Goal: Task Accomplishment & Management: Complete application form

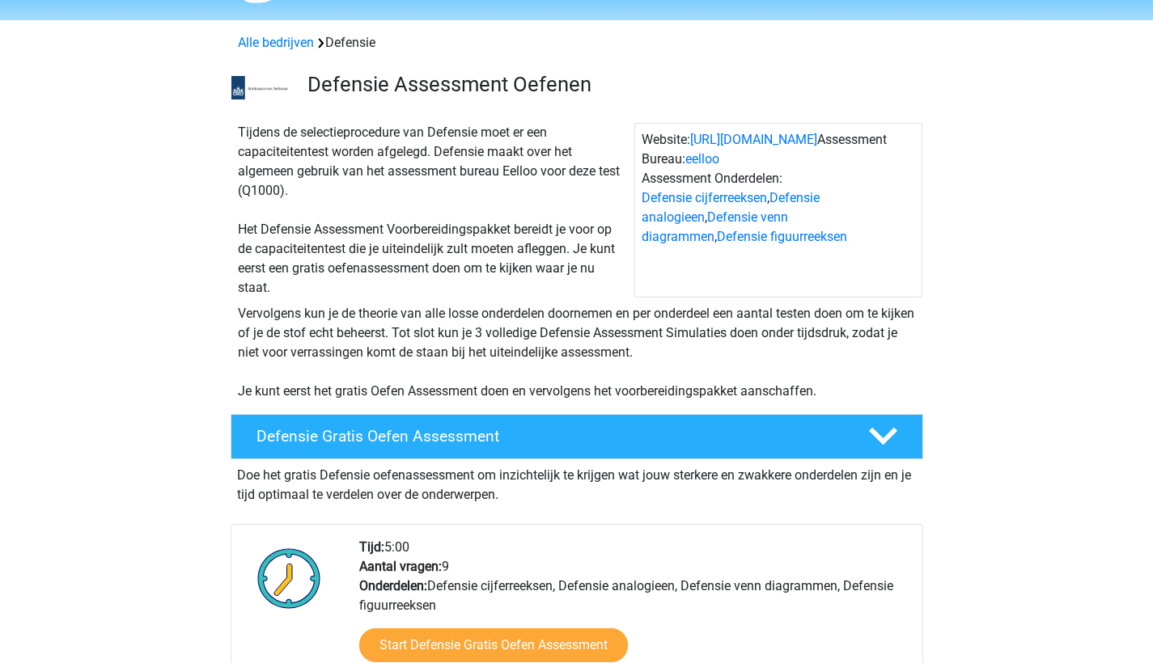
scroll to position [48, 0]
click at [485, 447] on div "Defensie Gratis Oefen Assessment" at bounding box center [577, 436] width 693 height 45
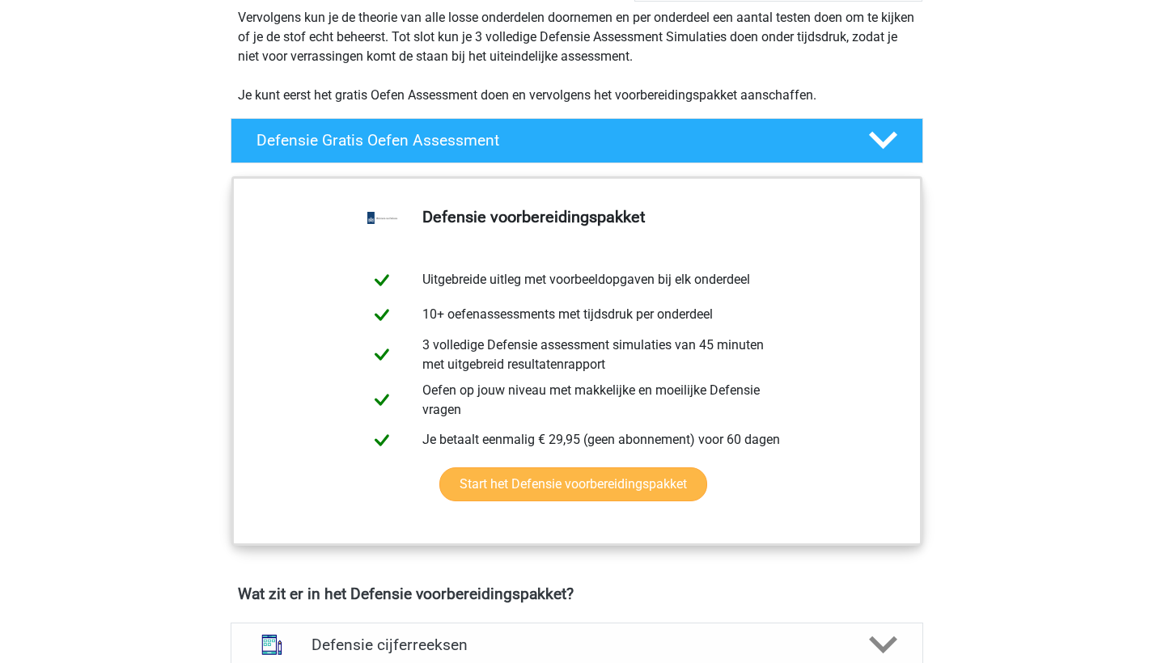
scroll to position [337, 0]
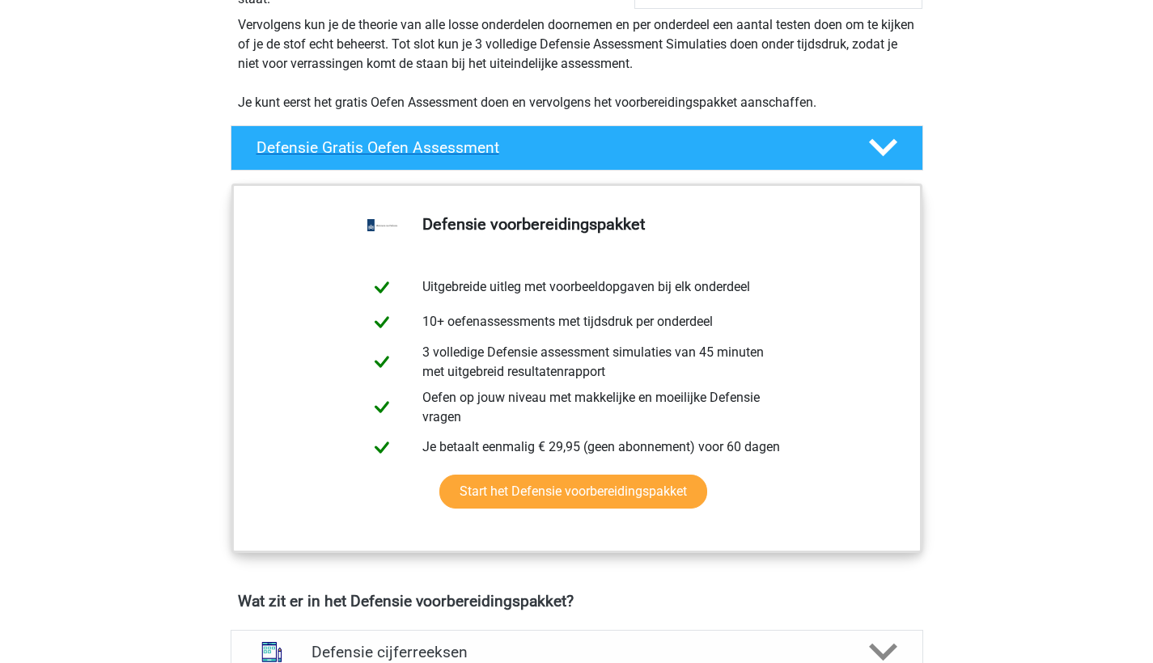
click at [394, 157] on div "Defensie Gratis Oefen Assessment" at bounding box center [577, 147] width 693 height 45
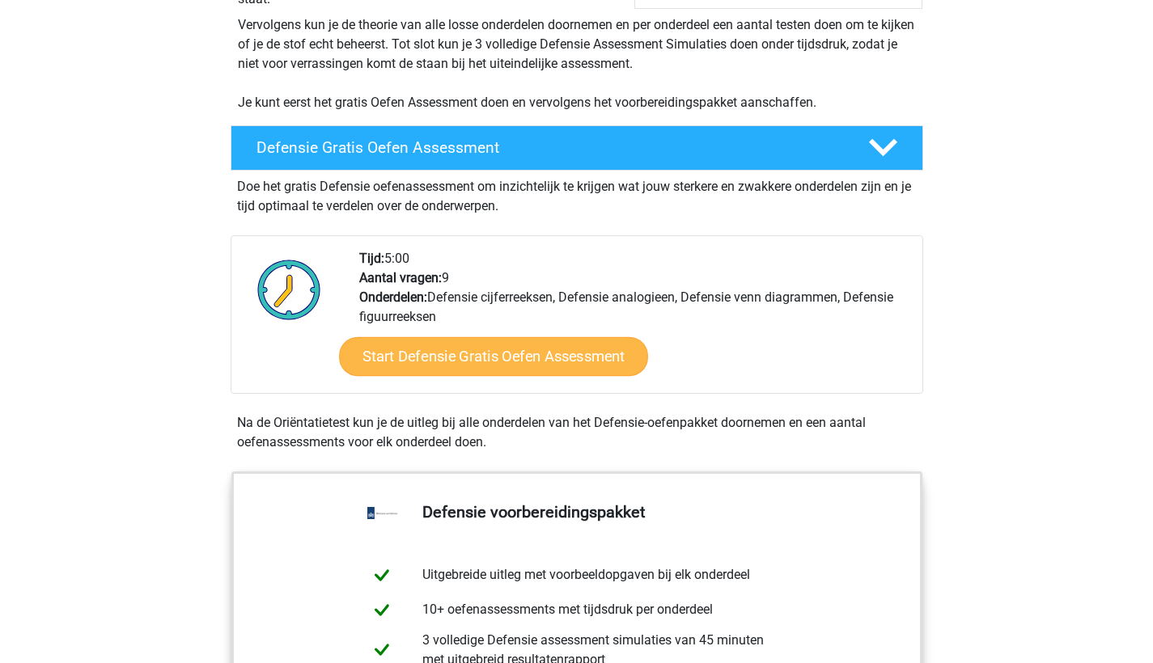
click at [480, 350] on link "Start Defensie Gratis Oefen Assessment" at bounding box center [493, 356] width 309 height 39
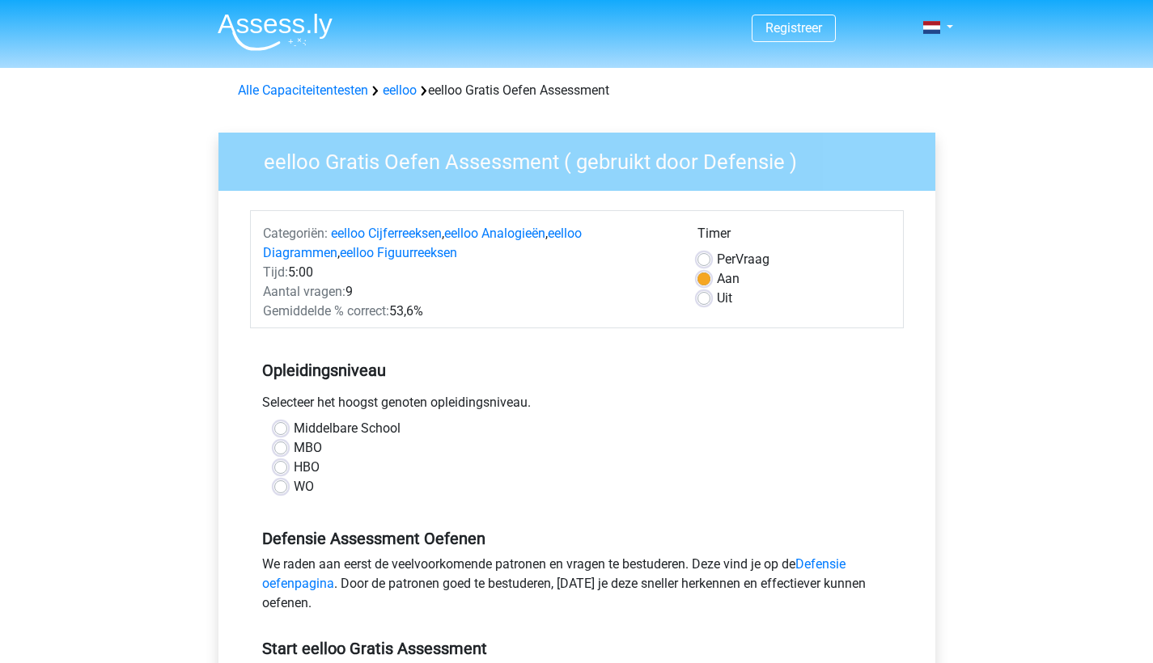
scroll to position [24, 0]
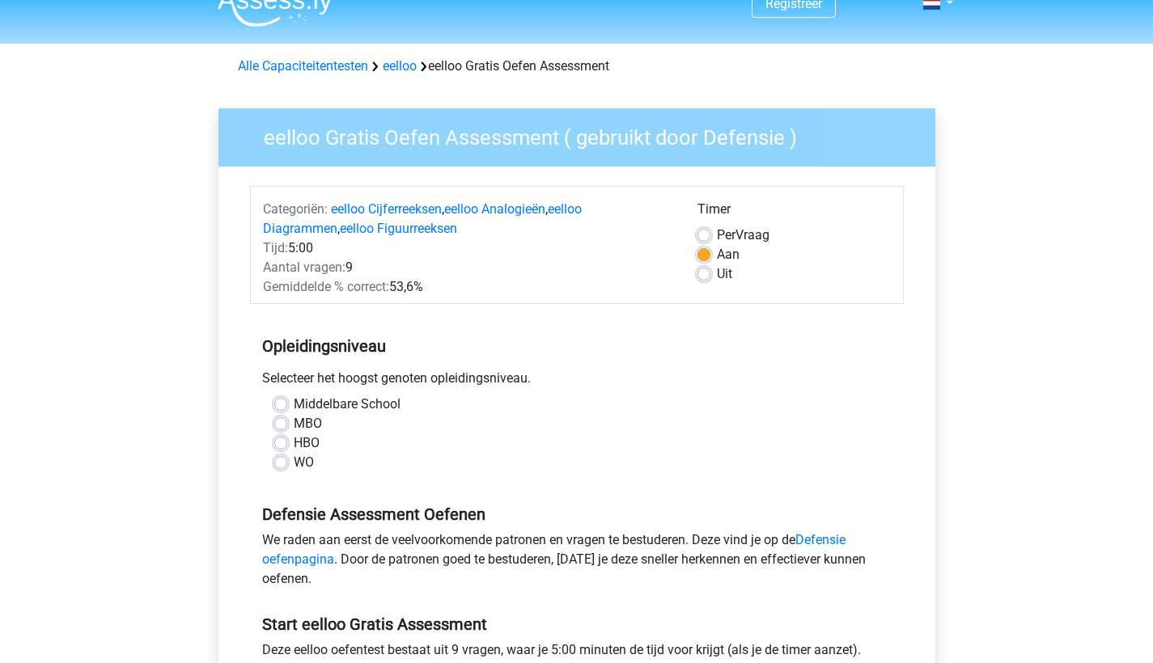
click at [297, 455] on label "WO" at bounding box center [304, 462] width 20 height 19
click at [287, 455] on input "WO" at bounding box center [280, 461] width 13 height 16
radio input "true"
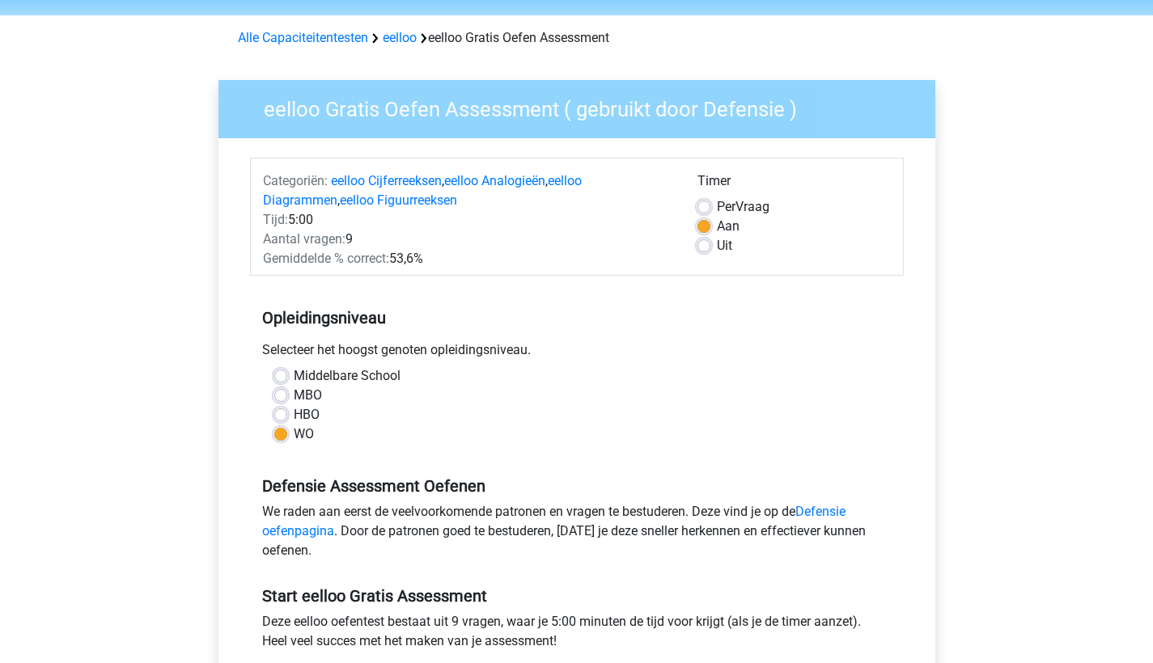
scroll to position [58, 0]
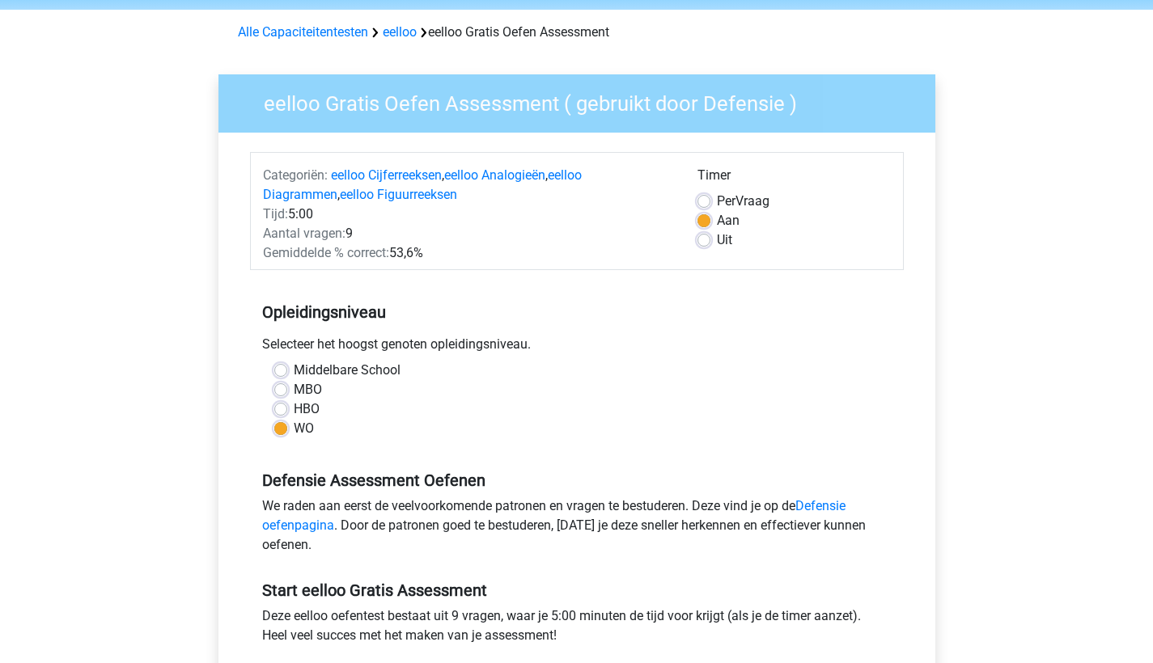
click at [363, 375] on label "Middelbare School" at bounding box center [347, 370] width 107 height 19
click at [287, 375] on input "Middelbare School" at bounding box center [280, 369] width 13 height 16
radio input "true"
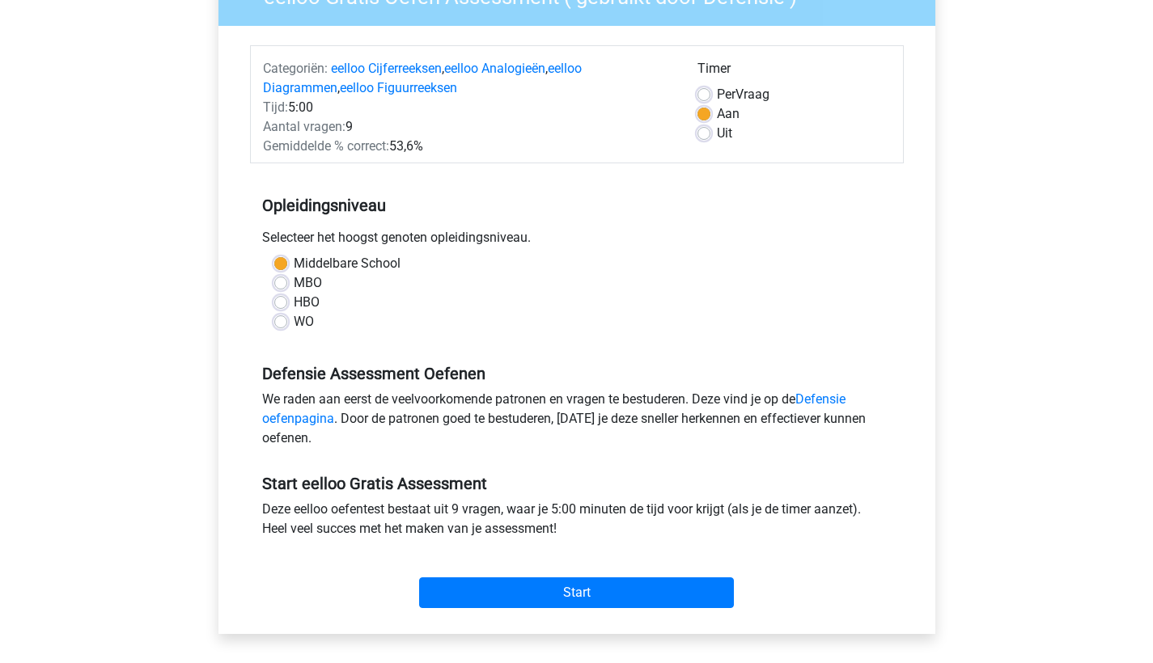
scroll to position [174, 0]
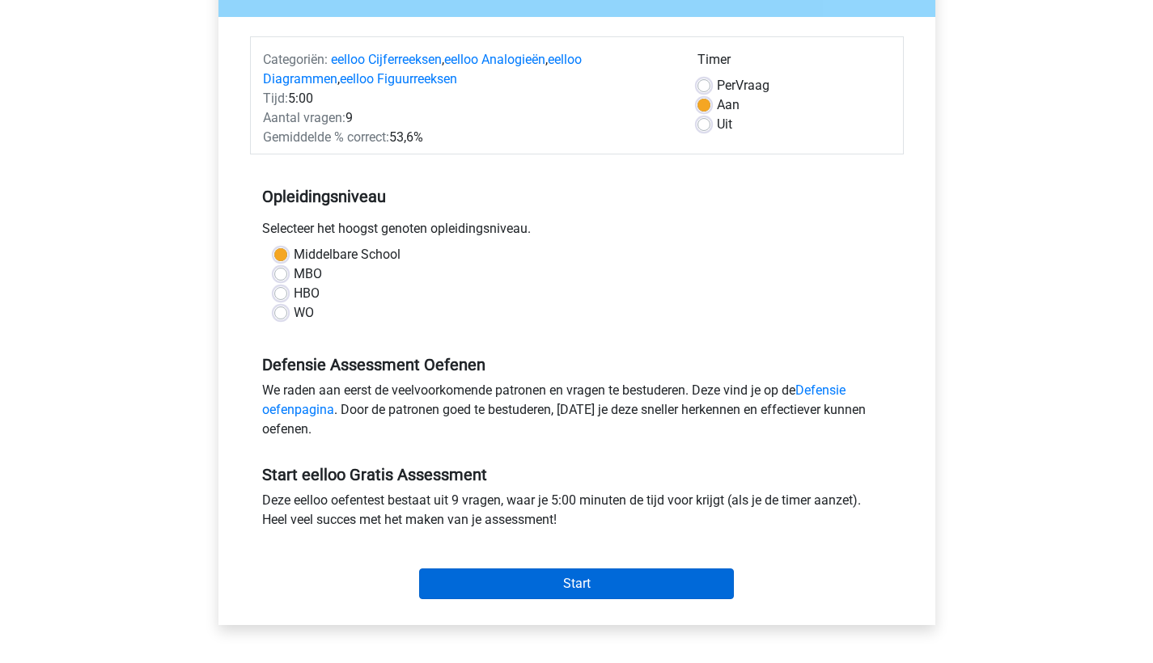
click at [556, 587] on input "Start" at bounding box center [576, 584] width 315 height 31
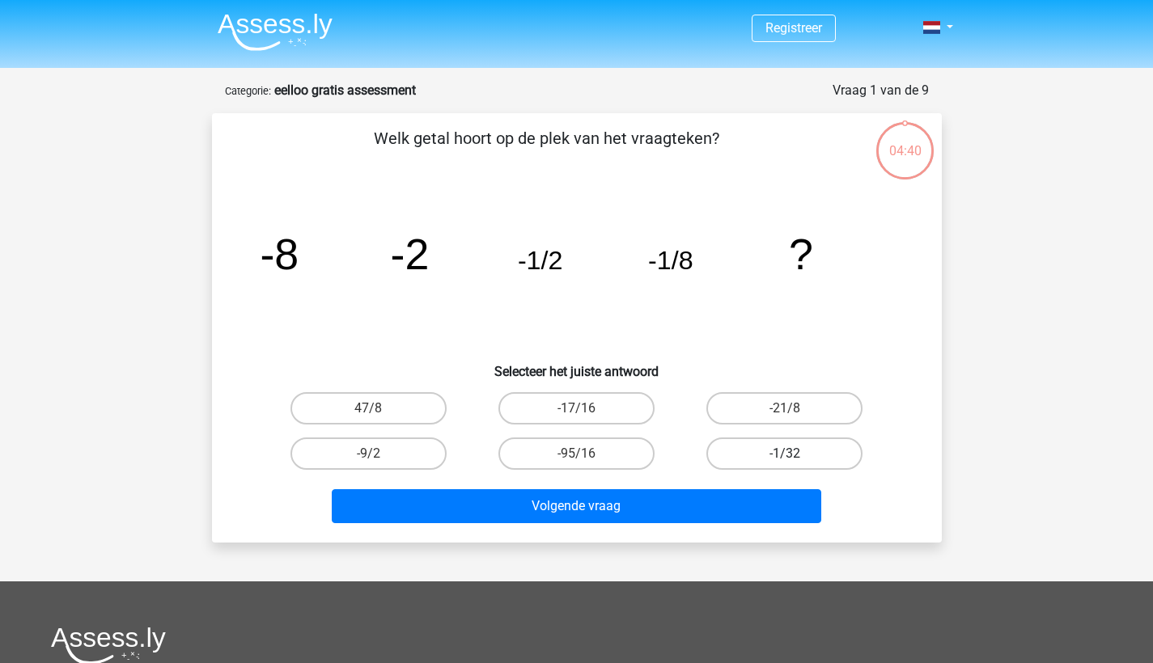
click at [777, 455] on label "-1/32" at bounding box center [784, 454] width 156 height 32
click at [785, 455] on input "-1/32" at bounding box center [790, 459] width 11 height 11
radio input "true"
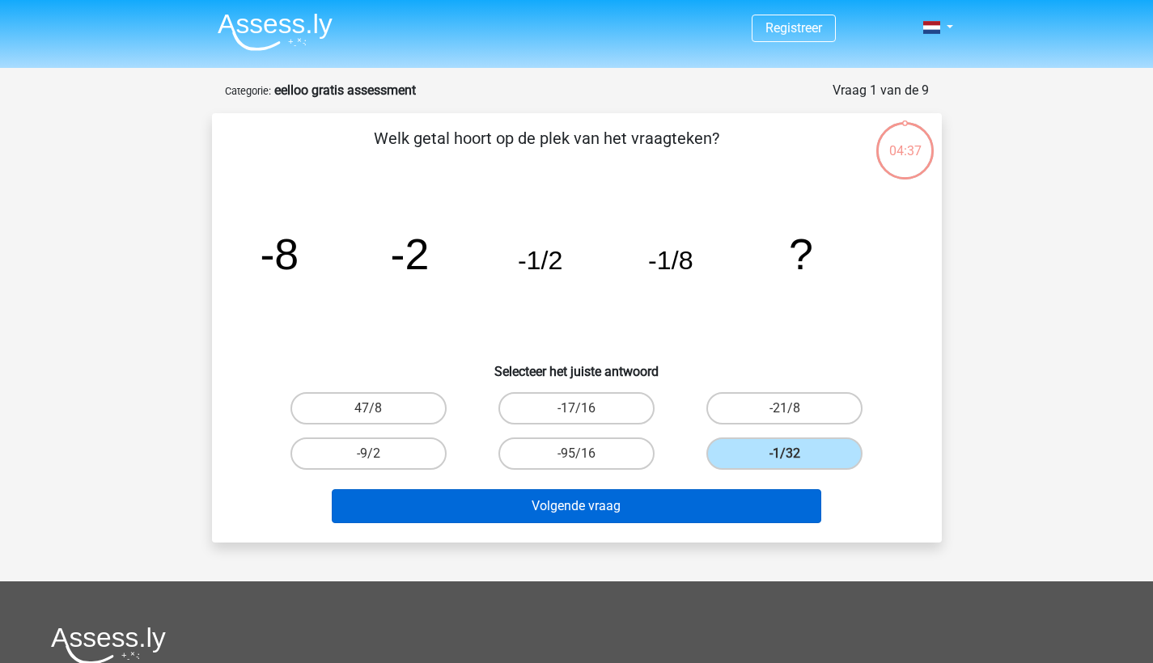
click at [729, 509] on button "Volgende vraag" at bounding box center [576, 506] width 489 height 34
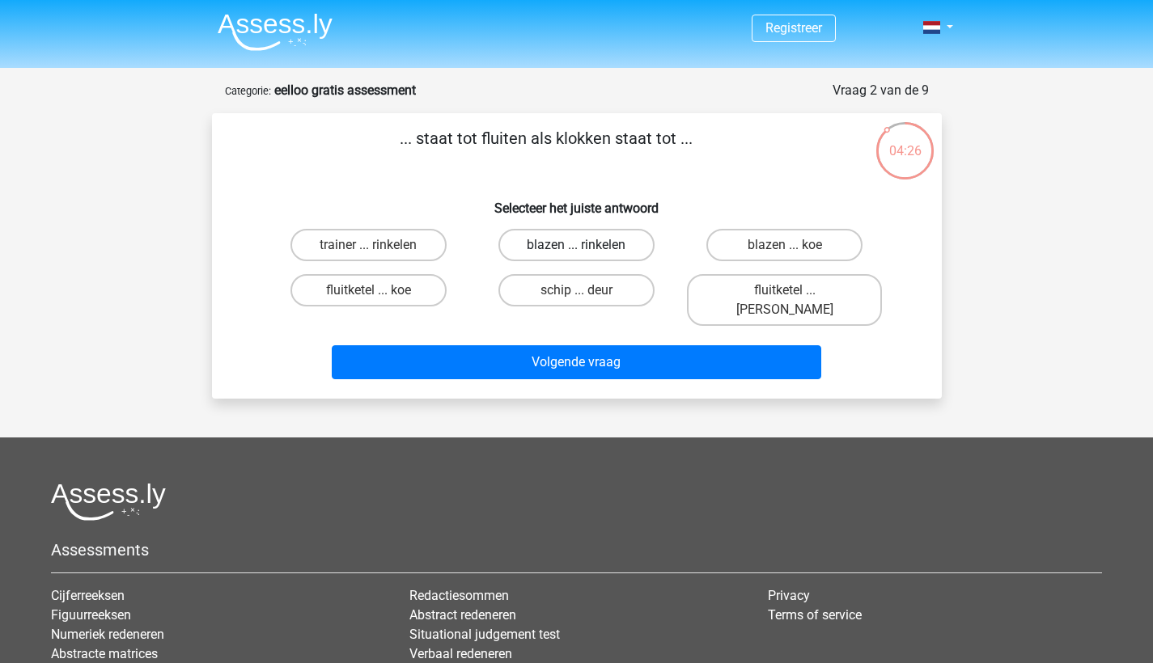
click at [602, 246] on label "blazen ... rinkelen" at bounding box center [576, 245] width 156 height 32
click at [587, 246] on input "blazen ... rinkelen" at bounding box center [581, 250] width 11 height 11
radio input "true"
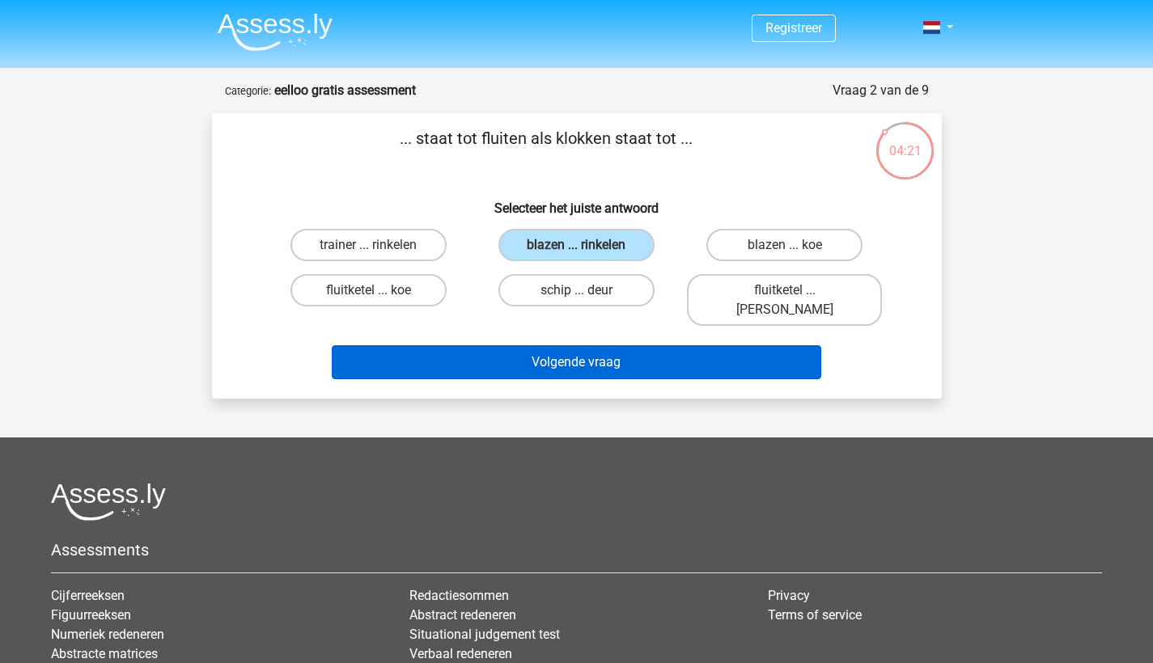
click at [649, 345] on button "Volgende vraag" at bounding box center [576, 362] width 489 height 34
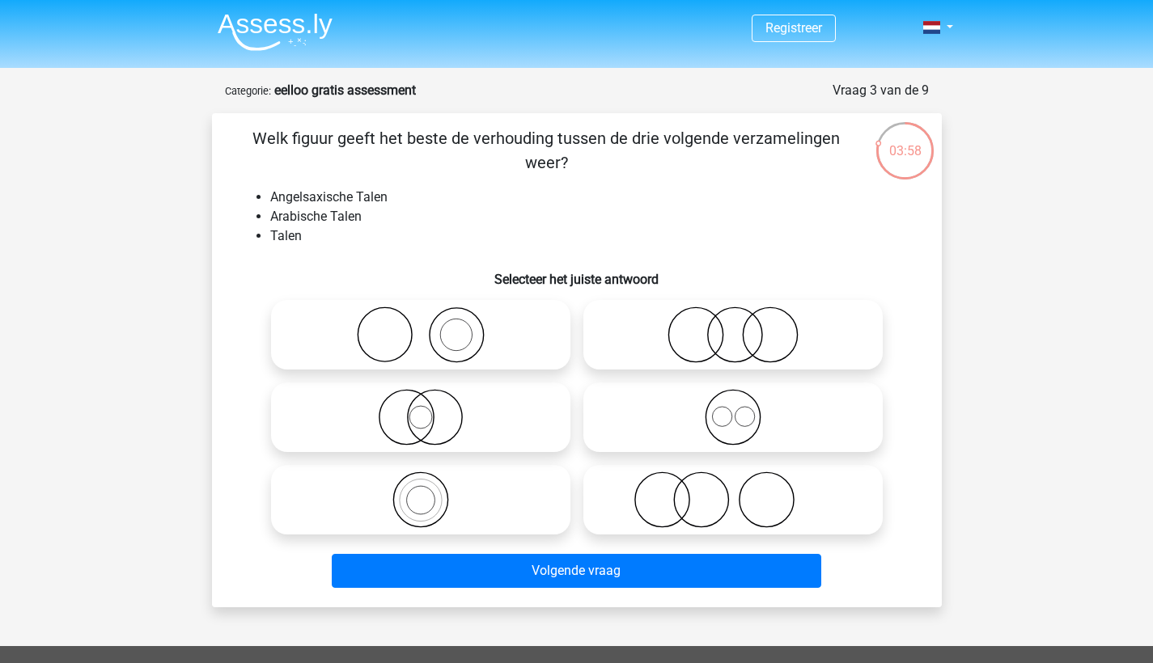
click at [473, 425] on icon at bounding box center [421, 417] width 286 height 57
click at [431, 409] on input "radio" at bounding box center [426, 404] width 11 height 11
radio input "true"
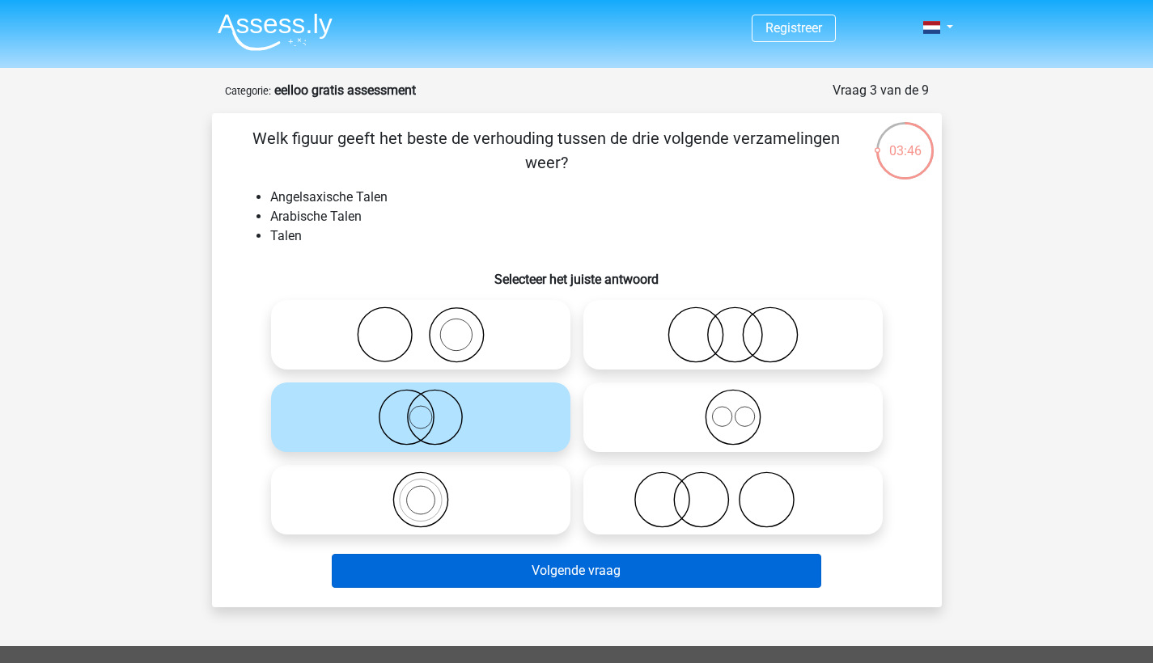
click at [614, 575] on button "Volgende vraag" at bounding box center [576, 571] width 489 height 34
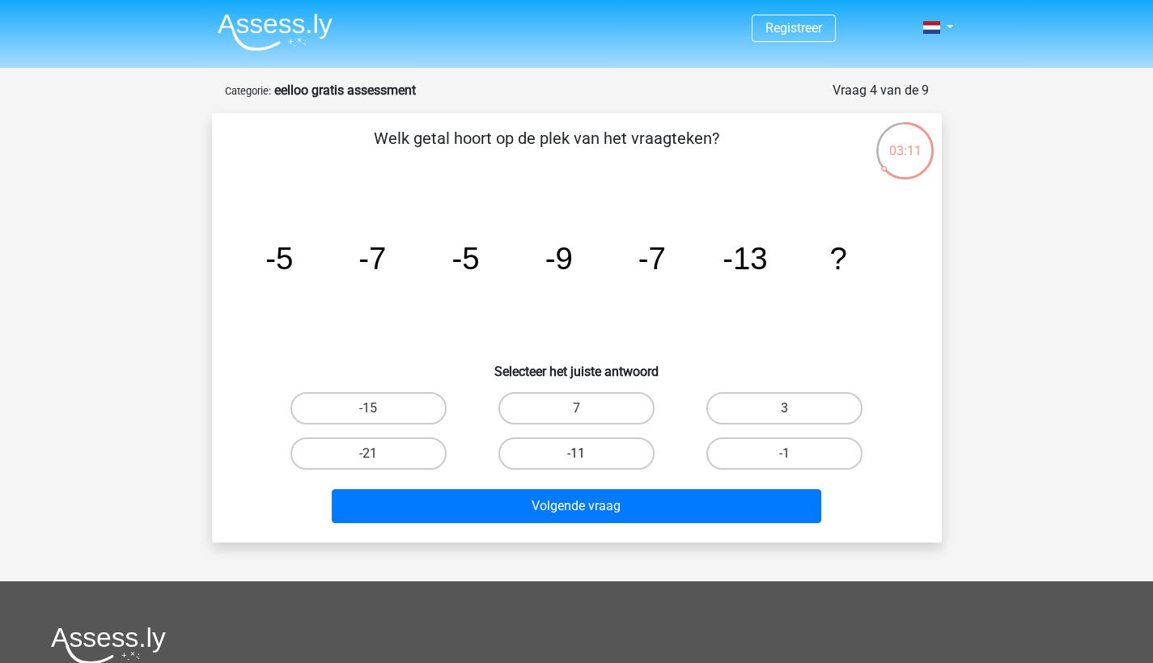
click at [589, 450] on label "-11" at bounding box center [576, 454] width 156 height 32
click at [587, 454] on input "-11" at bounding box center [581, 459] width 11 height 11
radio input "true"
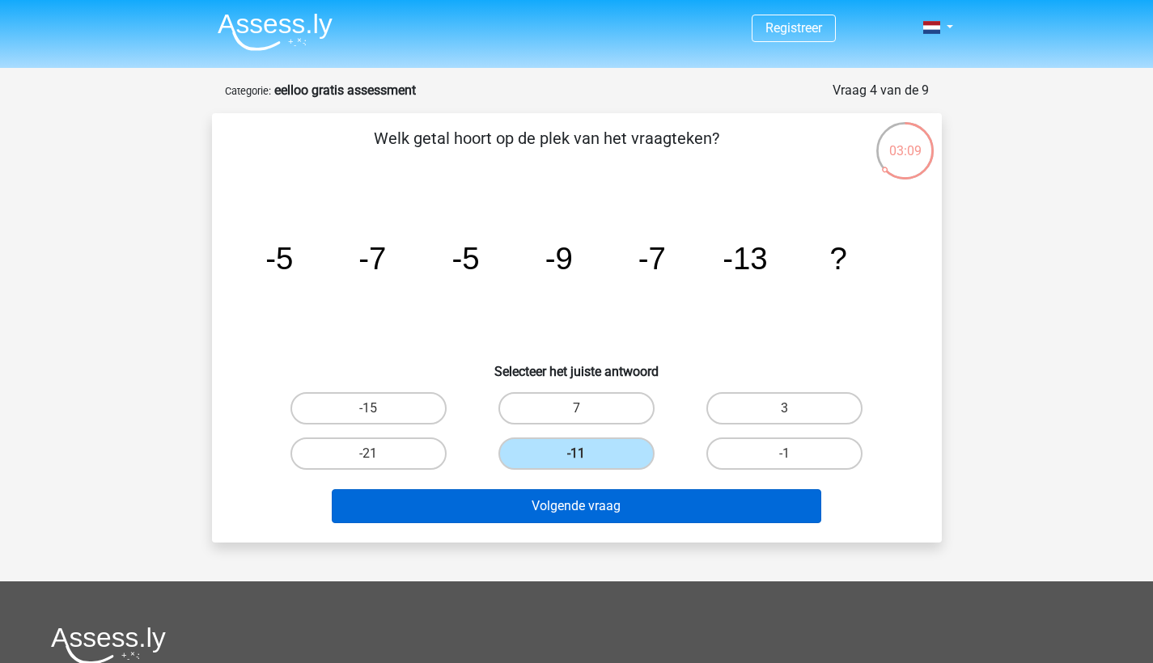
click at [589, 505] on button "Volgende vraag" at bounding box center [576, 506] width 489 height 34
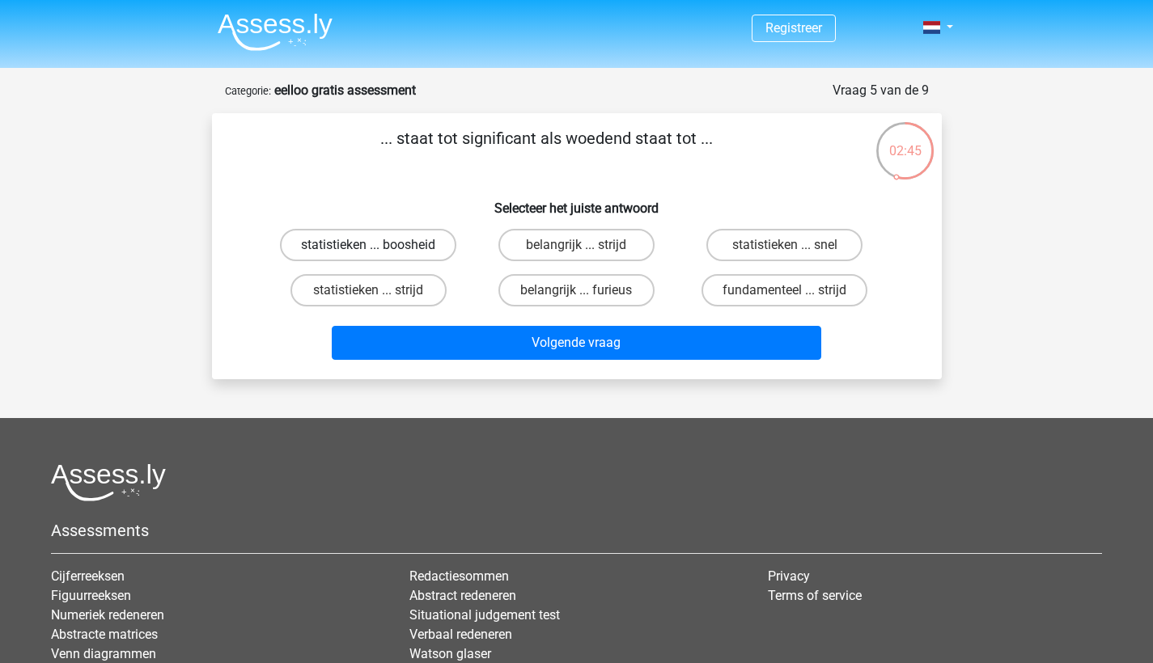
click at [413, 248] on label "statistieken ... boosheid" at bounding box center [368, 245] width 176 height 32
click at [379, 248] on input "statistieken ... boosheid" at bounding box center [373, 250] width 11 height 11
radio input "true"
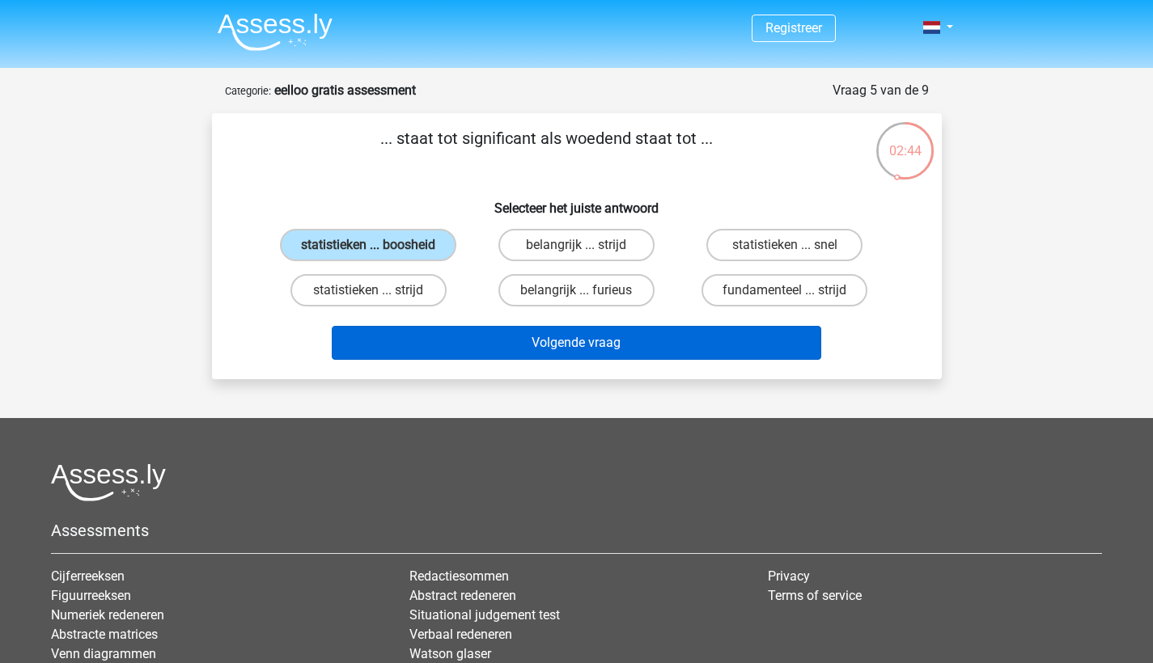
click at [486, 336] on button "Volgende vraag" at bounding box center [576, 343] width 489 height 34
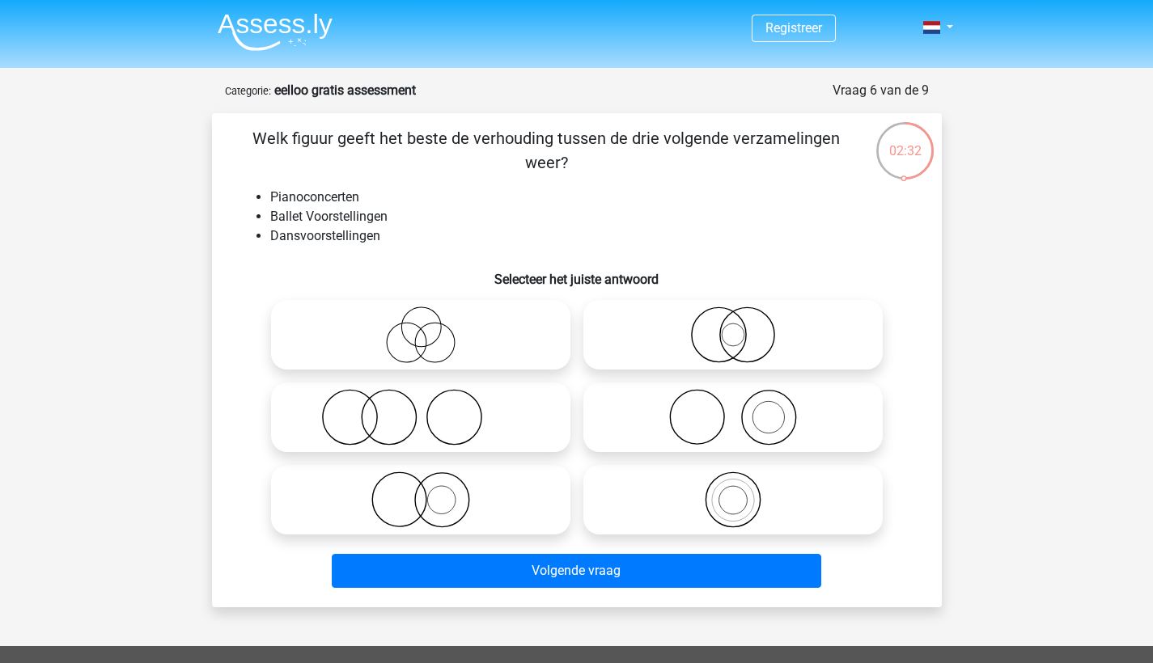
click at [458, 406] on icon at bounding box center [421, 417] width 286 height 57
click at [431, 406] on input "radio" at bounding box center [426, 404] width 11 height 11
radio input "true"
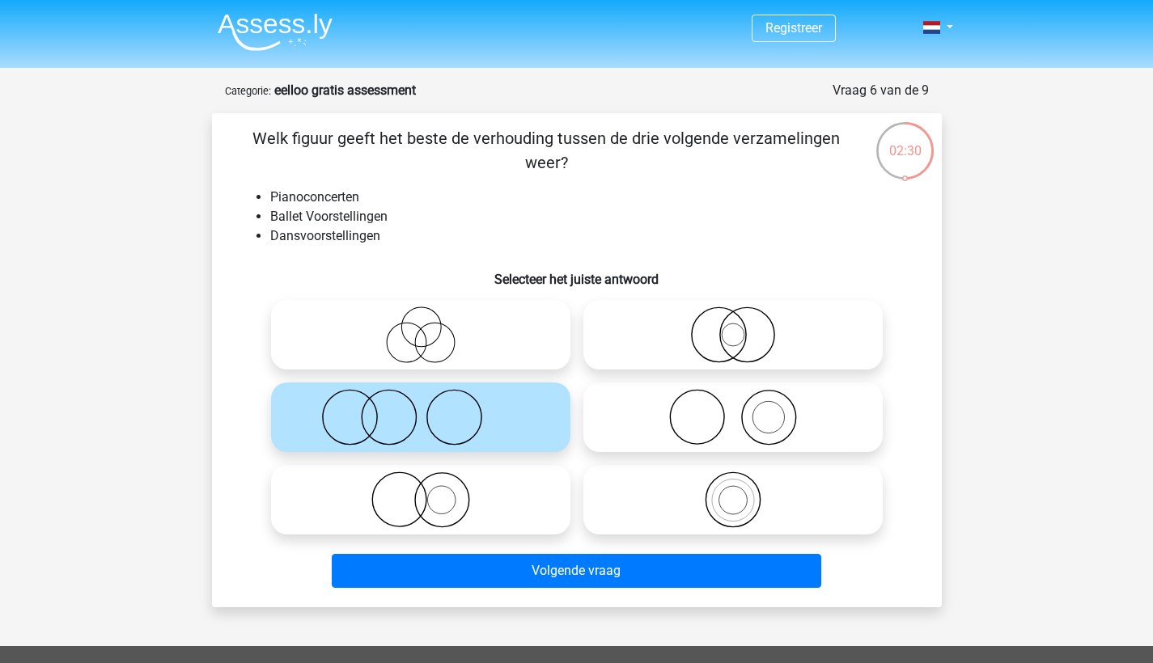
click at [710, 420] on icon at bounding box center [733, 417] width 286 height 57
click at [733, 409] on input "radio" at bounding box center [738, 404] width 11 height 11
radio input "true"
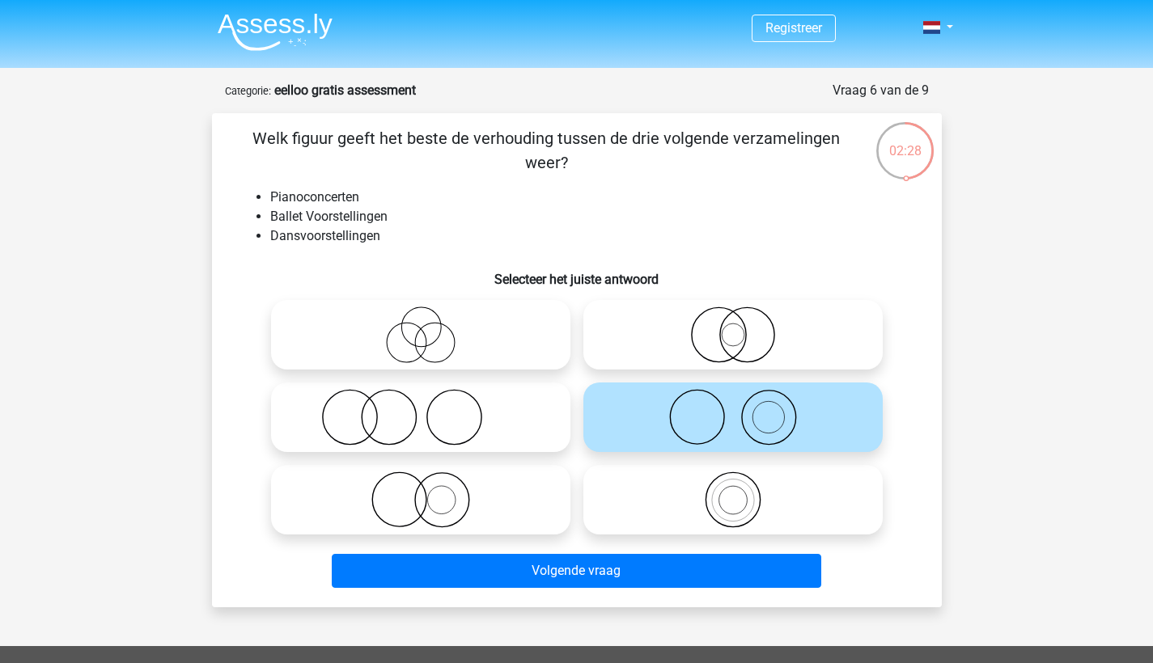
click at [502, 428] on icon at bounding box center [421, 417] width 286 height 57
click at [431, 409] on input "radio" at bounding box center [426, 404] width 11 height 11
radio input "true"
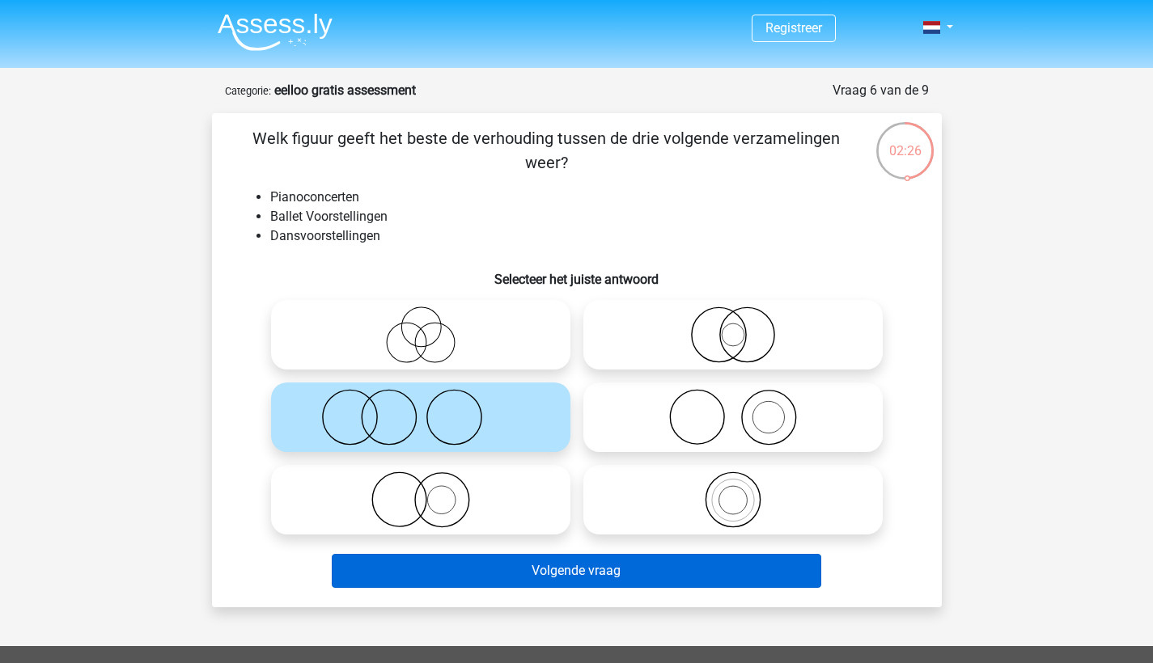
click at [519, 573] on button "Volgende vraag" at bounding box center [576, 571] width 489 height 34
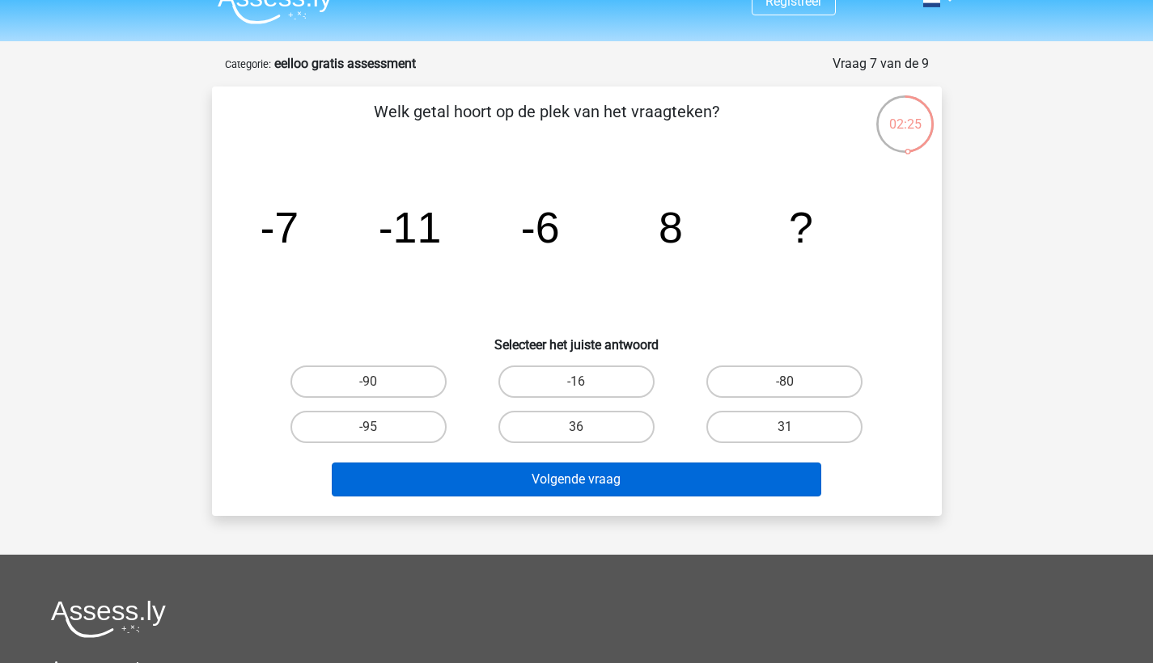
scroll to position [15, 0]
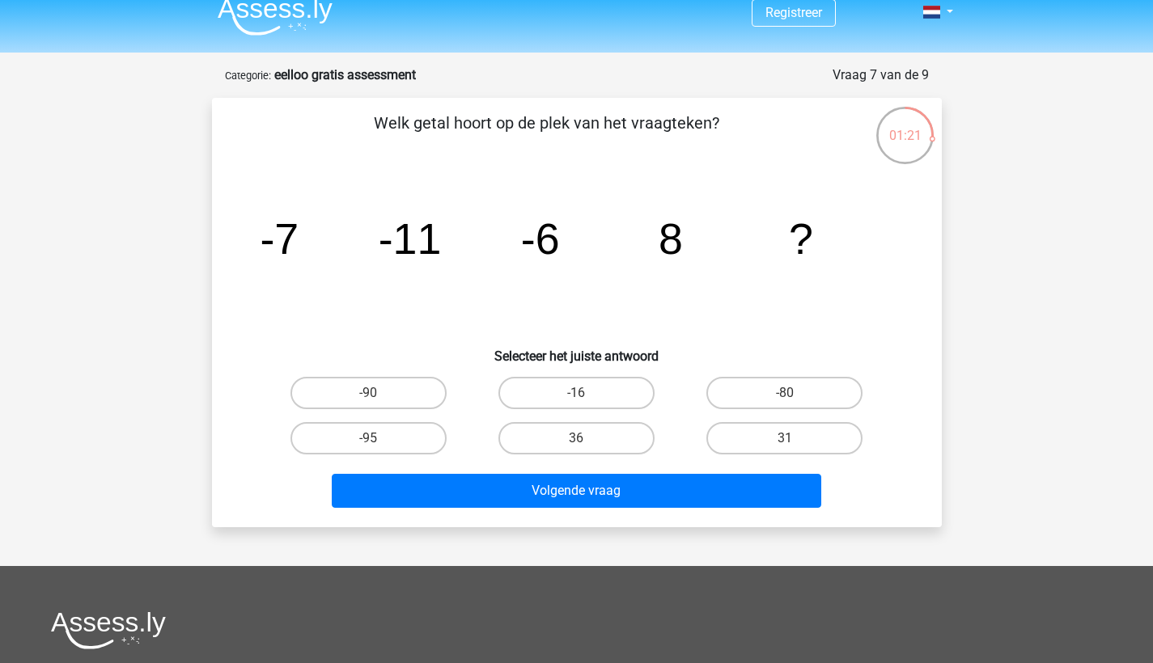
click at [581, 394] on input "-16" at bounding box center [581, 398] width 11 height 11
radio input "true"
click at [592, 443] on label "36" at bounding box center [576, 438] width 156 height 32
click at [587, 443] on input "36" at bounding box center [581, 444] width 11 height 11
radio input "true"
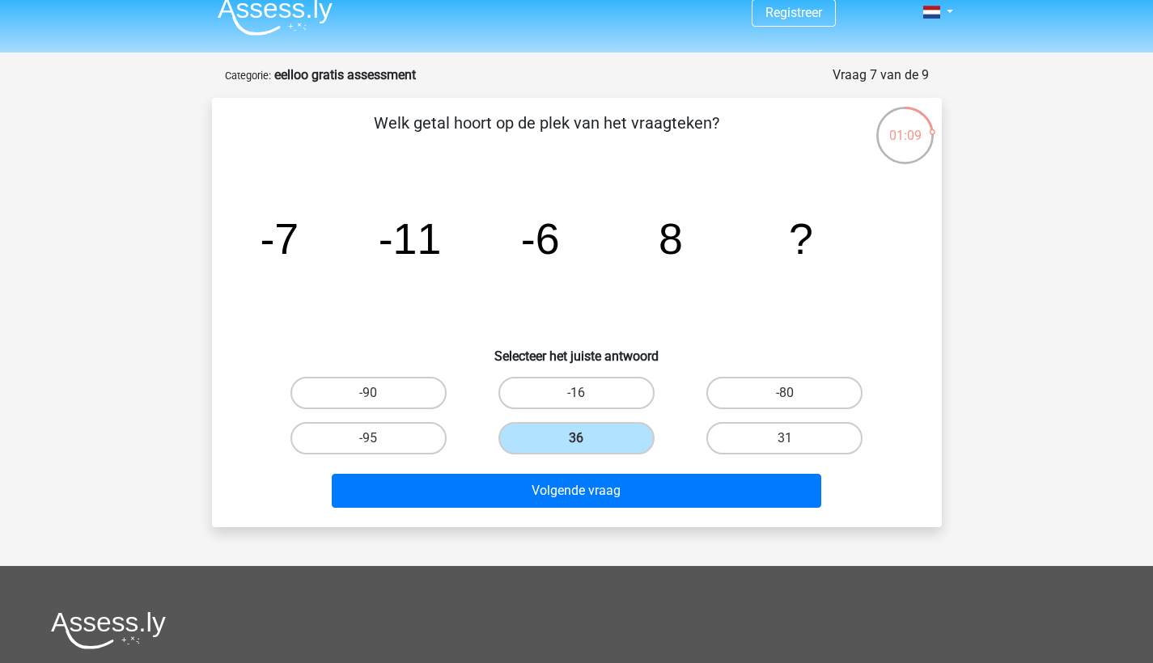
drag, startPoint x: 592, startPoint y: 500, endPoint x: 639, endPoint y: 337, distance: 170.0
click at [639, 338] on div "Welk getal hoort op de plek van het vraagteken? image/svg+xml -7 -11 -6 8 ? Sel…" at bounding box center [576, 313] width 717 height 404
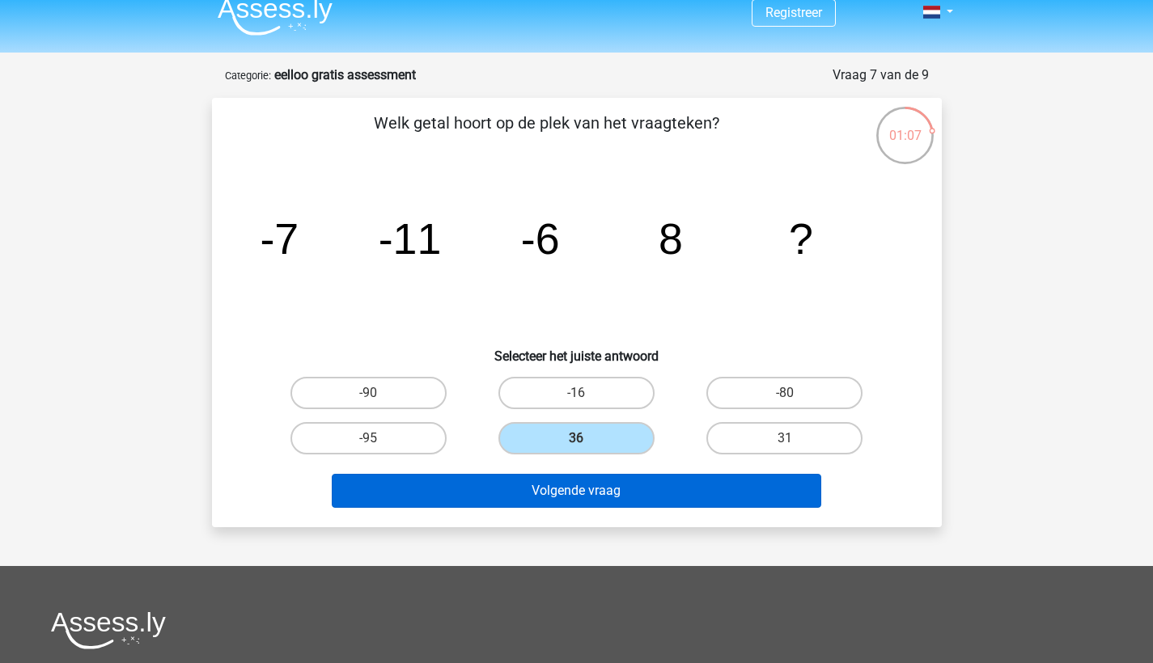
click at [591, 496] on button "Volgende vraag" at bounding box center [576, 491] width 489 height 34
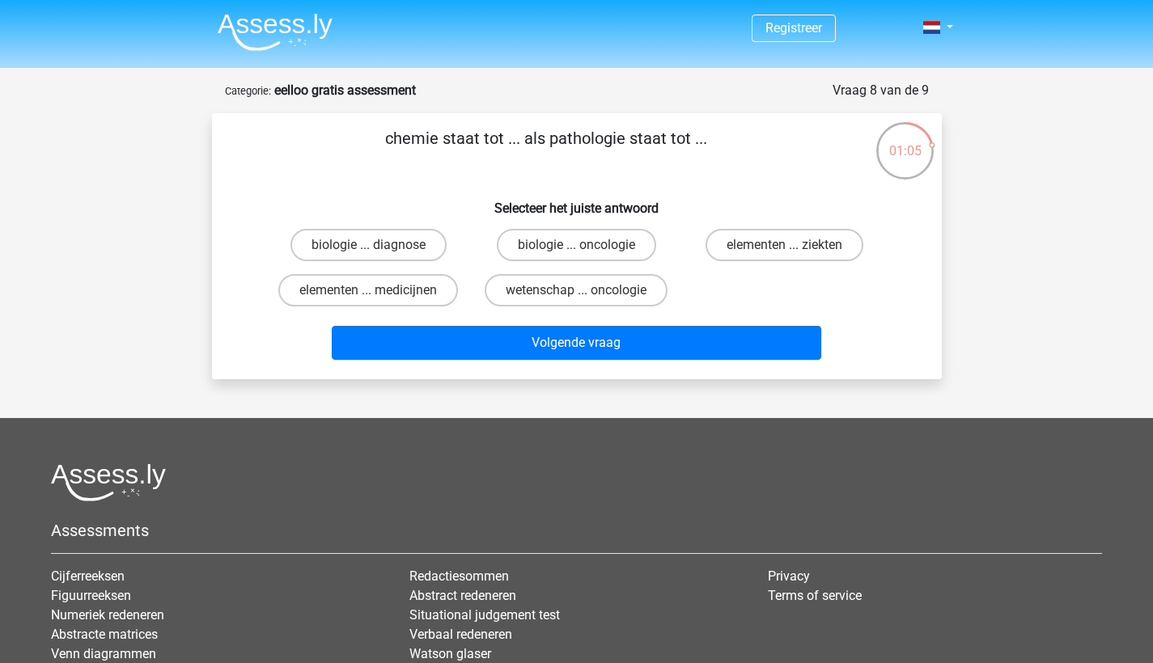
scroll to position [0, 0]
click at [404, 255] on label "biologie ... diagnose" at bounding box center [368, 245] width 156 height 32
click at [379, 255] on input "biologie ... diagnose" at bounding box center [373, 250] width 11 height 11
radio input "true"
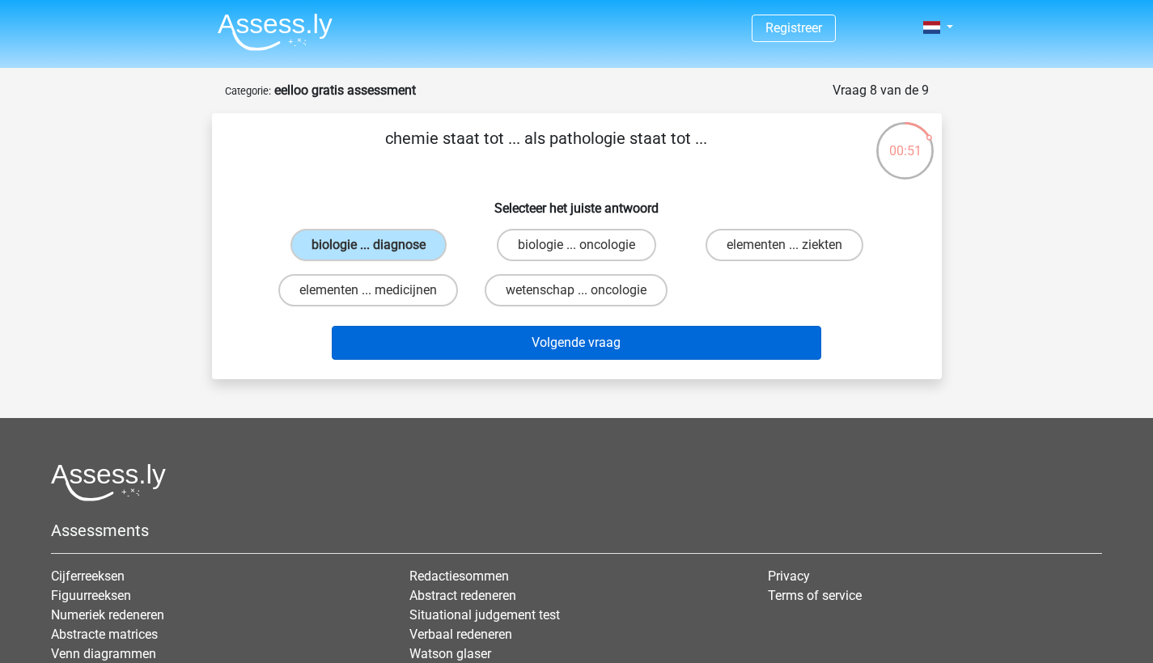
click at [528, 336] on button "Volgende vraag" at bounding box center [576, 343] width 489 height 34
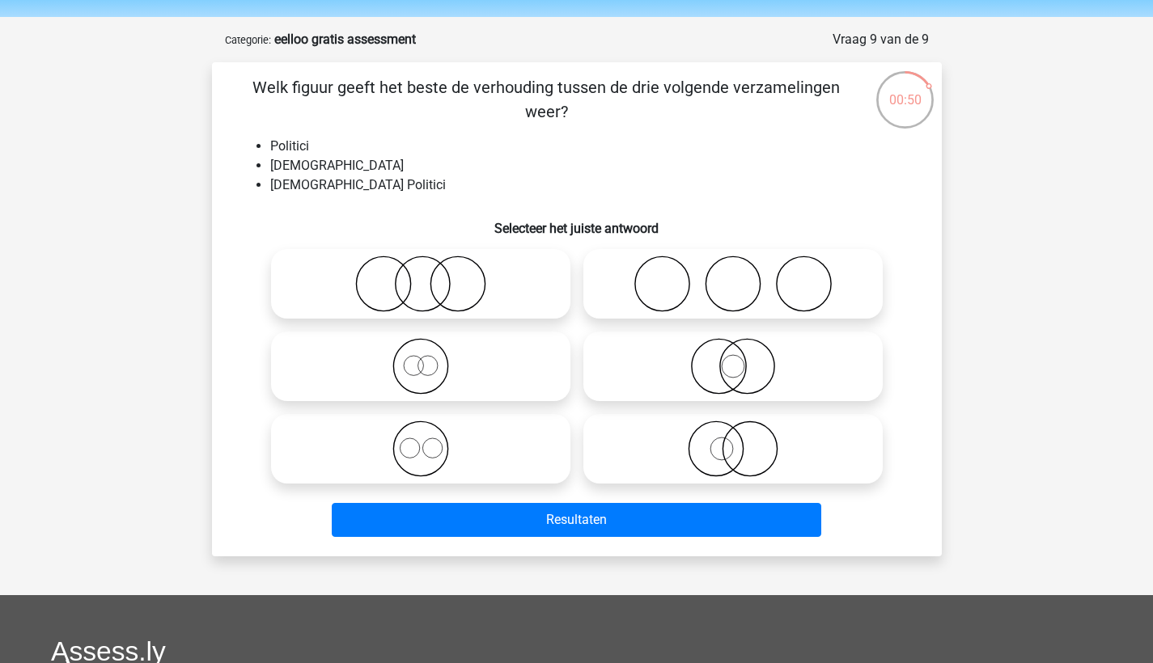
scroll to position [39, 0]
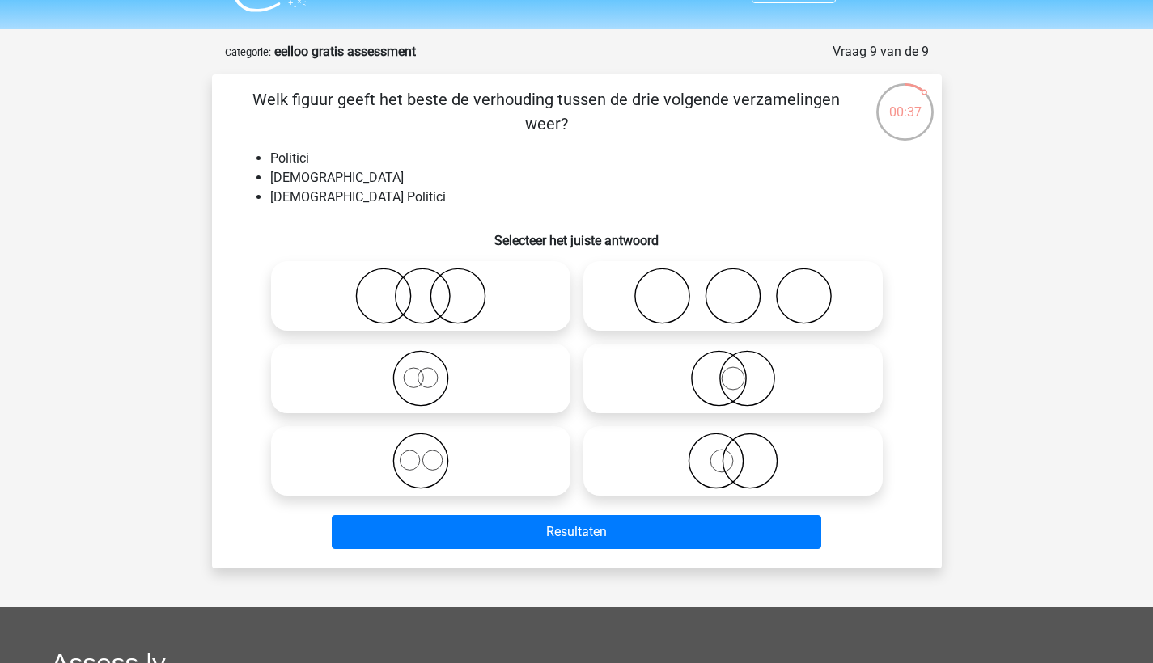
click at [443, 304] on icon at bounding box center [421, 296] width 286 height 57
click at [431, 288] on input "radio" at bounding box center [426, 283] width 11 height 11
radio input "true"
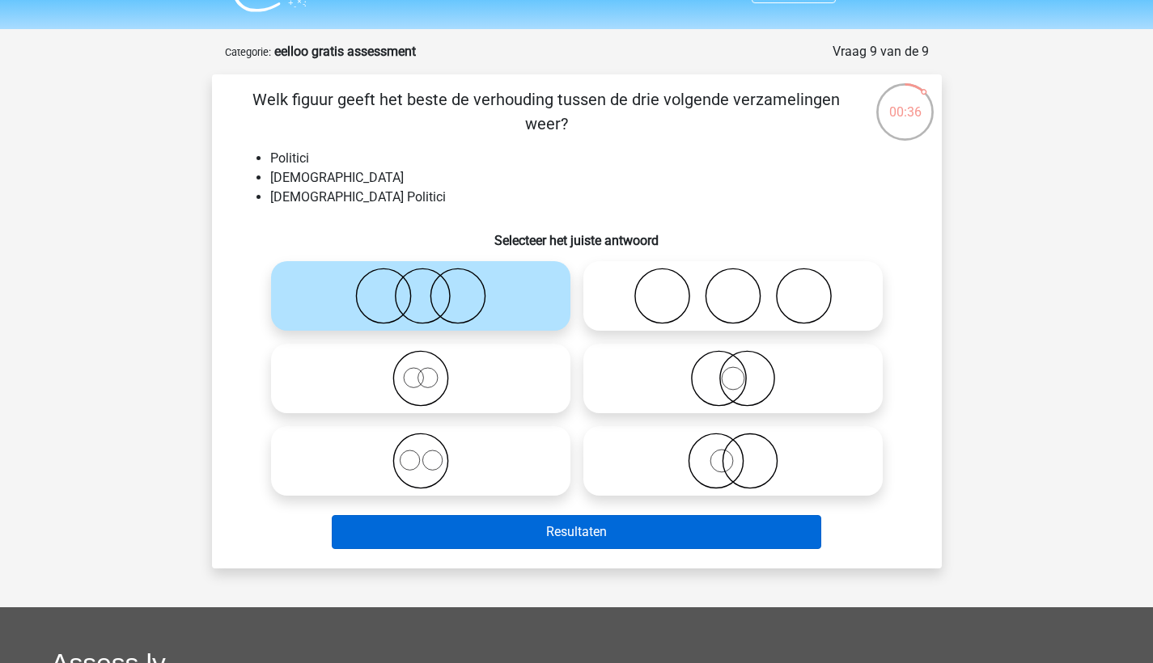
click at [539, 532] on button "Resultaten" at bounding box center [576, 532] width 489 height 34
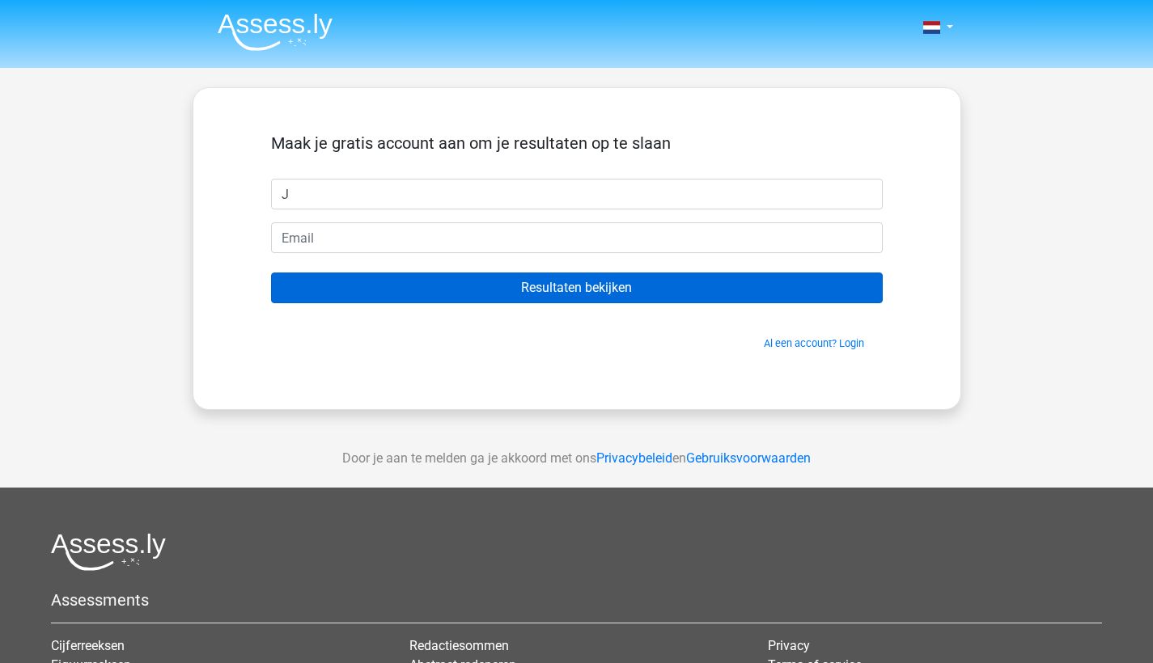
type input "J"
click at [586, 283] on input "Resultaten bekijken" at bounding box center [577, 288] width 612 height 31
click at [569, 286] on input "Resultaten bekijken" at bounding box center [577, 288] width 612 height 31
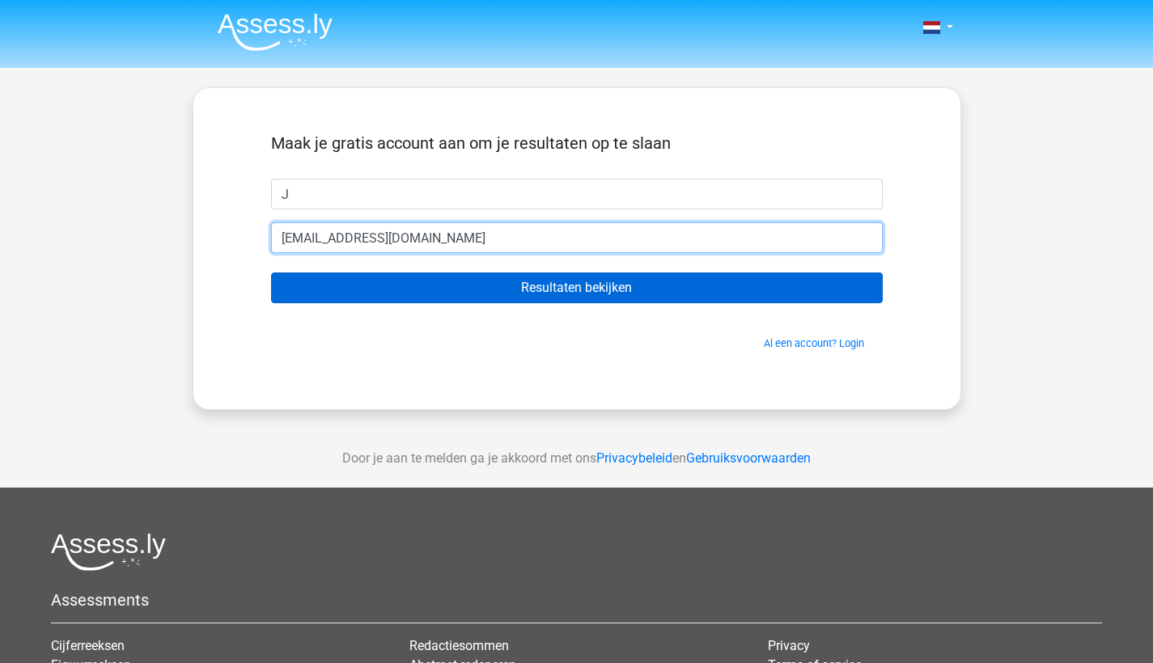
type input "Jbargpeter@gmail.com"
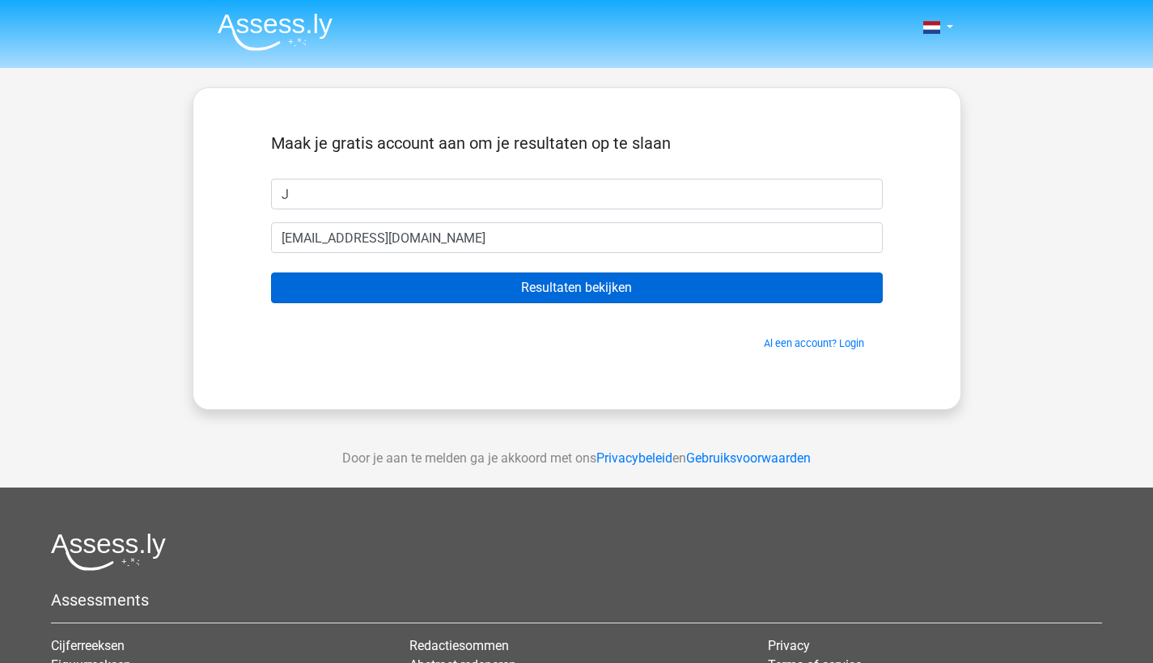
click at [554, 289] on input "Resultaten bekijken" at bounding box center [577, 288] width 612 height 31
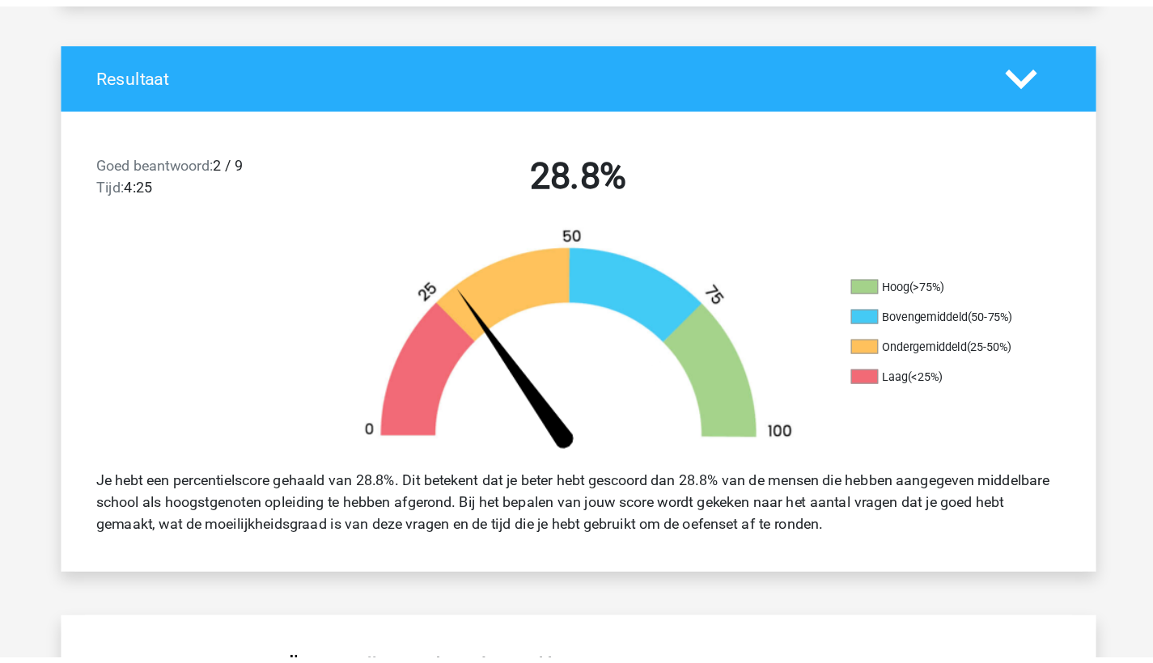
scroll to position [268, 0]
